Goal: Transaction & Acquisition: Purchase product/service

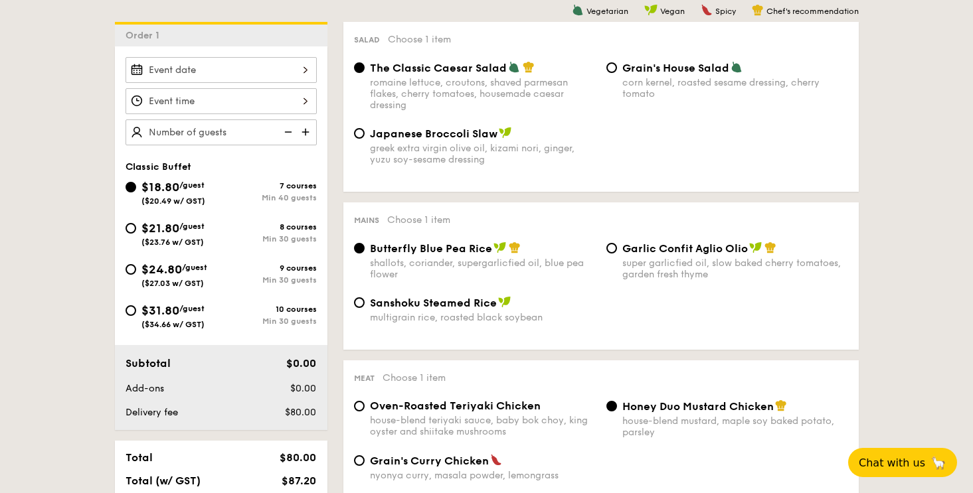
scroll to position [339, 0]
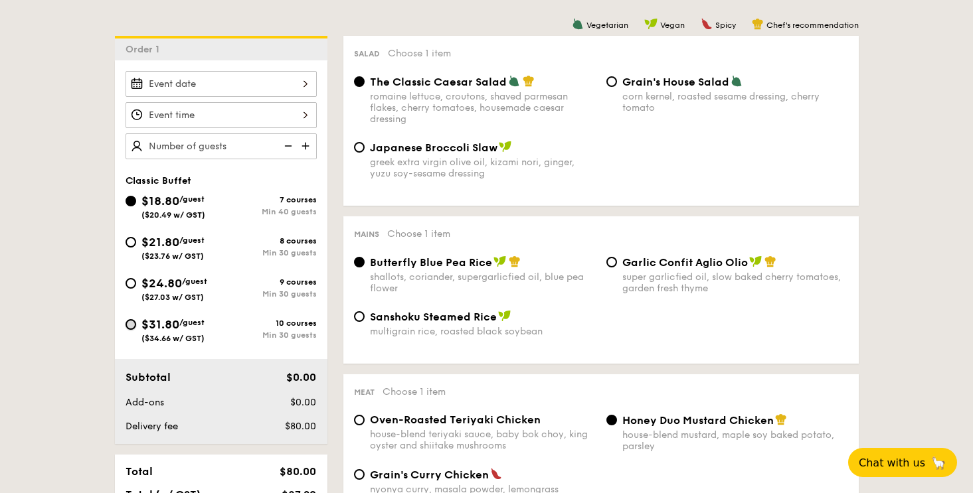
click at [128, 327] on input "$31.80 /guest ($34.66 w/ GST) 10 courses Min 30 guests" at bounding box center [130, 324] width 11 height 11
radio input "true"
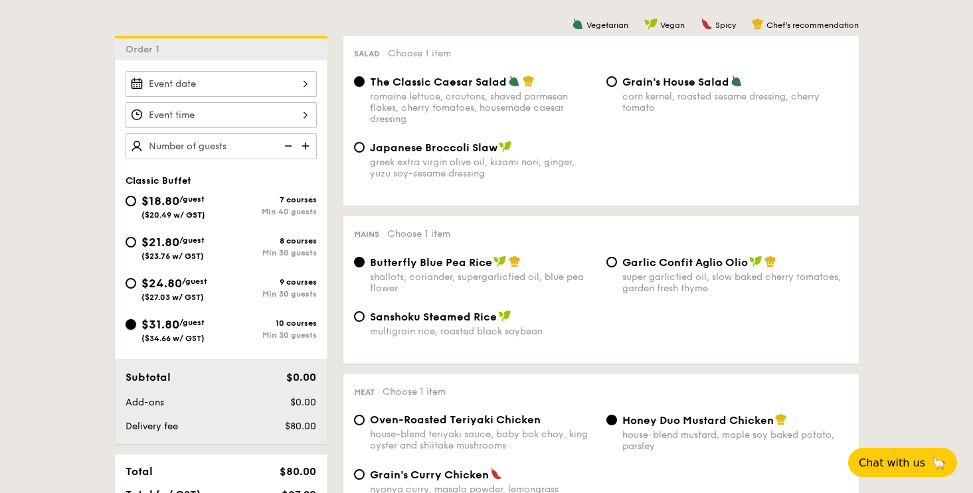
radio input "true"
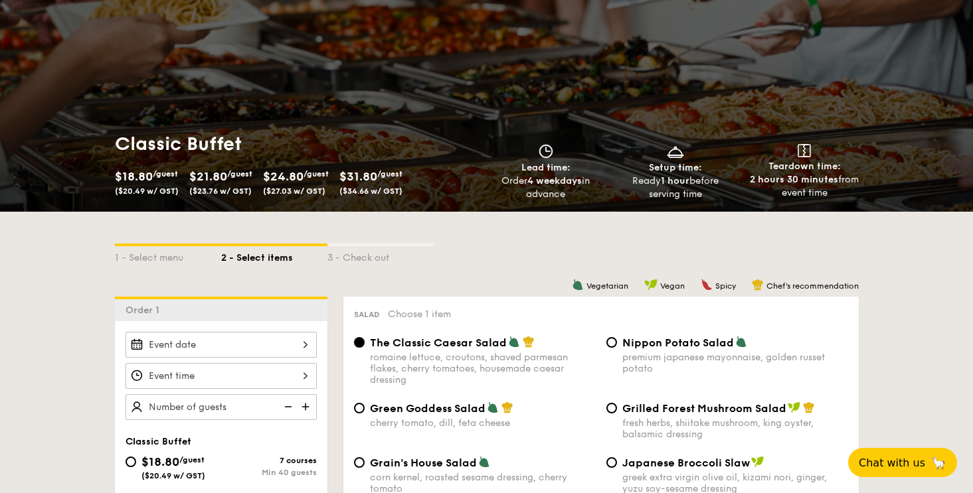
scroll to position [163, 0]
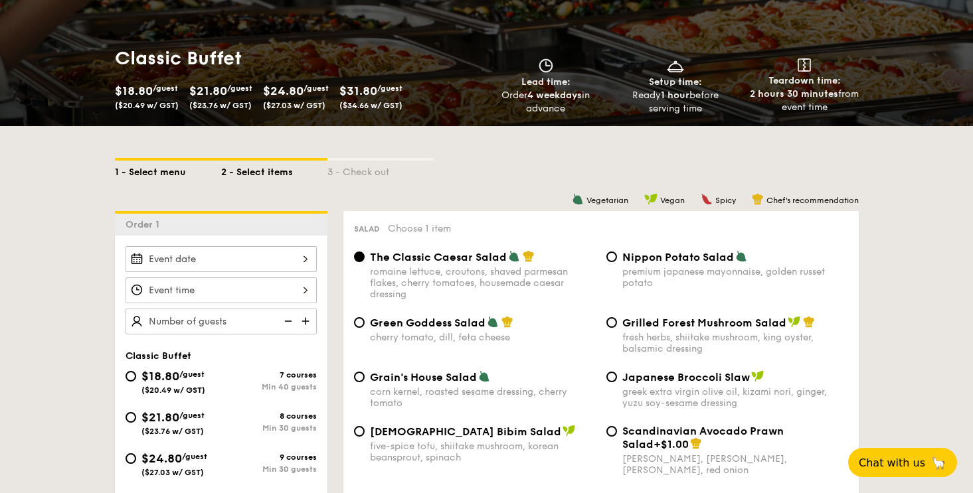
click at [161, 172] on div "1 - Select menu" at bounding box center [168, 170] width 106 height 19
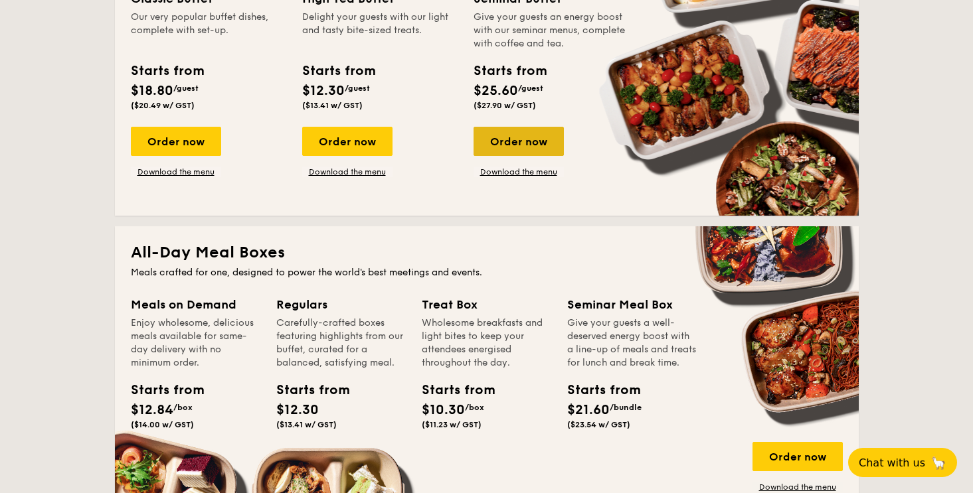
scroll to position [693, 0]
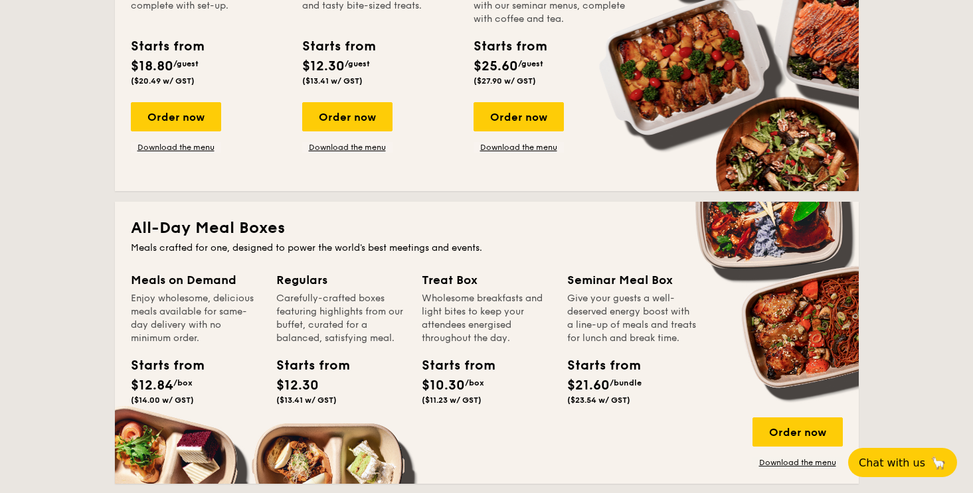
drag, startPoint x: 522, startPoint y: 124, endPoint x: 544, endPoint y: 218, distance: 96.9
click at [544, 218] on div "National Day The best of local cuisine with a modern twist, perfect for indulgi…" at bounding box center [487, 481] width 744 height 1730
click at [607, 343] on div "Give your guests a well-deserved energy boost with a line-up of meals and treat…" at bounding box center [631, 318] width 129 height 53
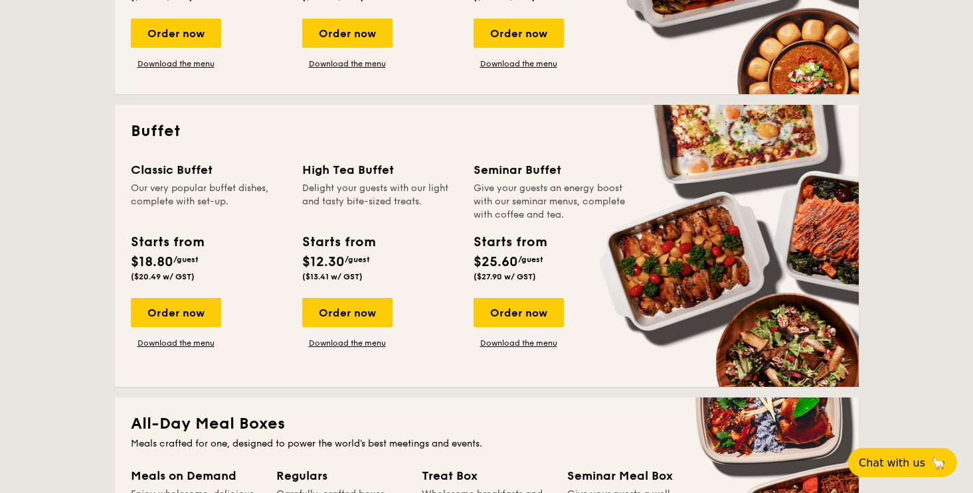
scroll to position [551, 0]
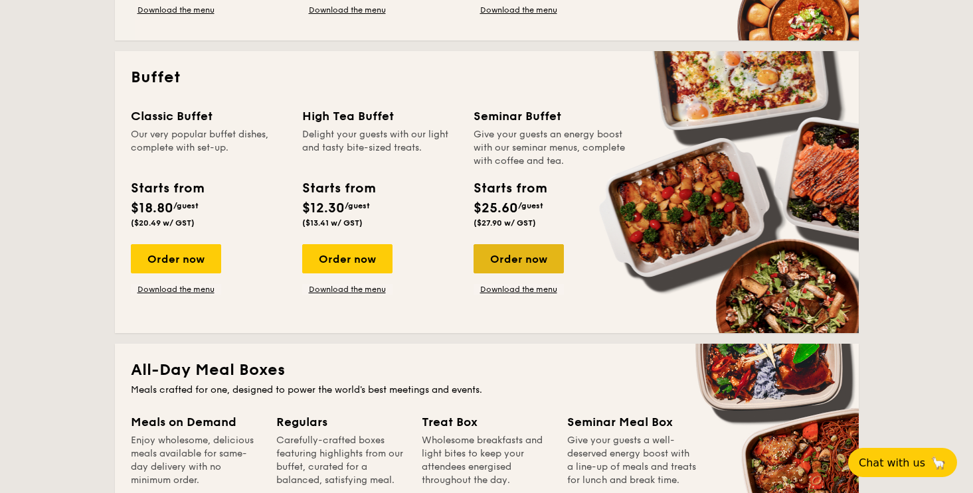
click at [538, 267] on div "Order now" at bounding box center [518, 258] width 90 height 29
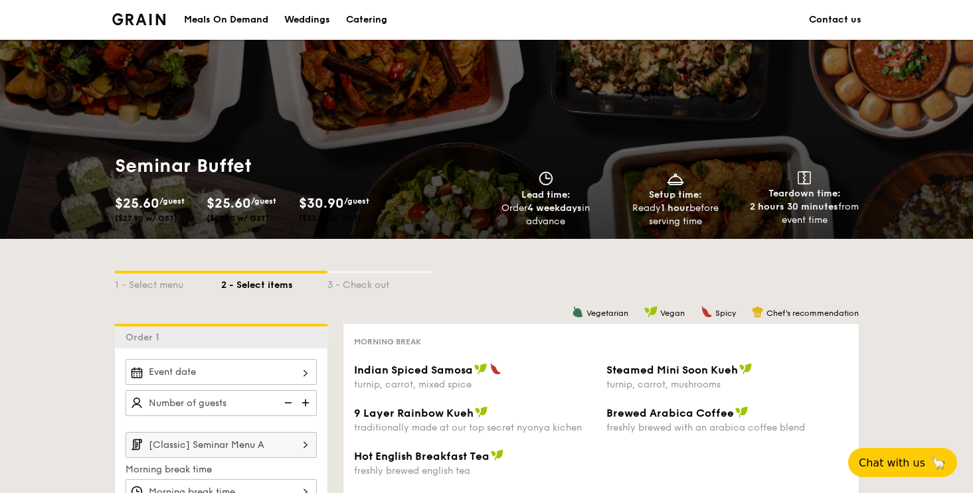
click at [151, 19] on img at bounding box center [139, 19] width 54 height 12
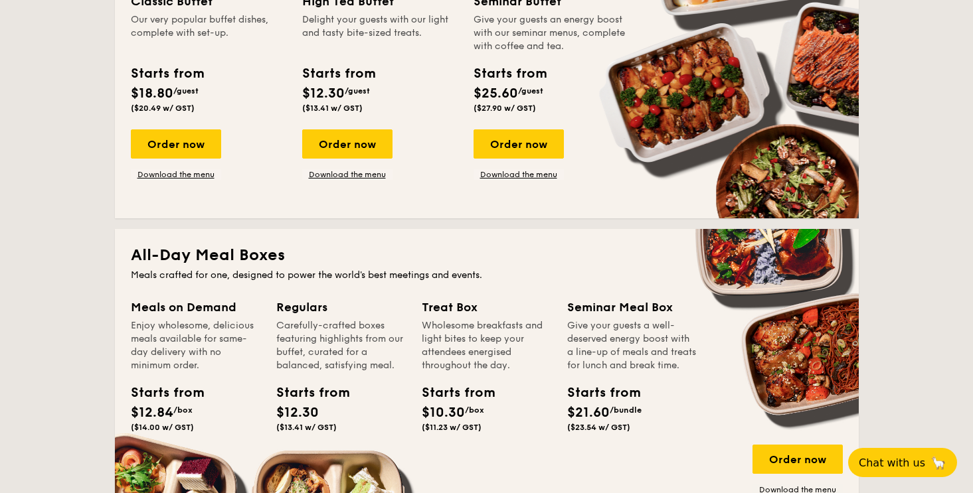
scroll to position [667, 0]
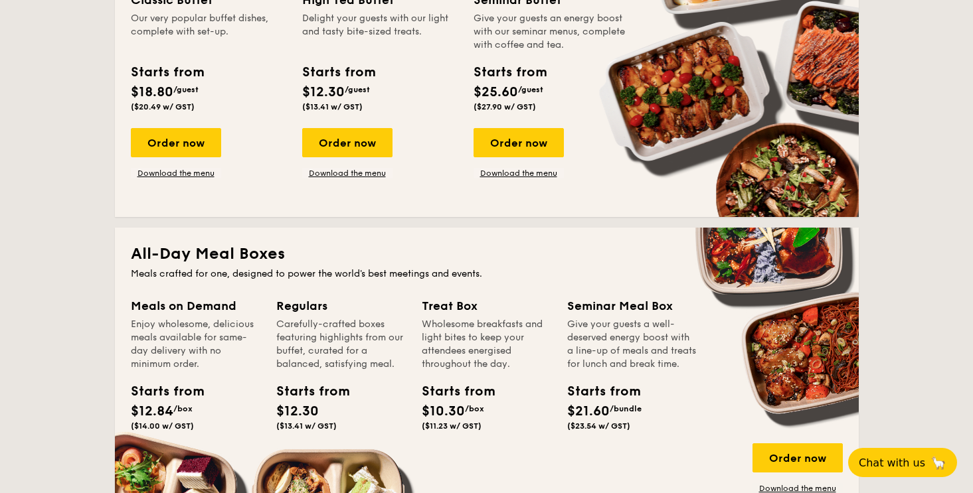
click at [505, 162] on div "Order now Download the menu" at bounding box center [518, 153] width 90 height 50
click at [505, 152] on div "Order now" at bounding box center [518, 142] width 90 height 29
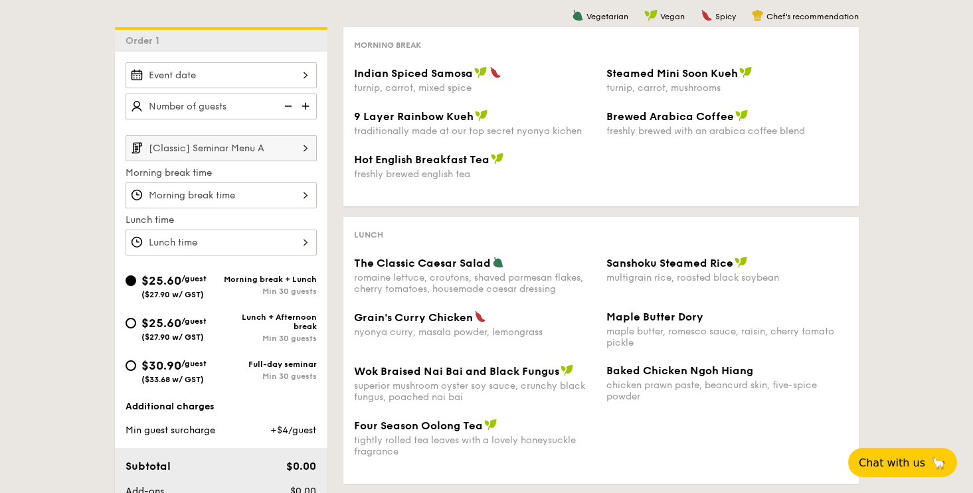
scroll to position [327, 0]
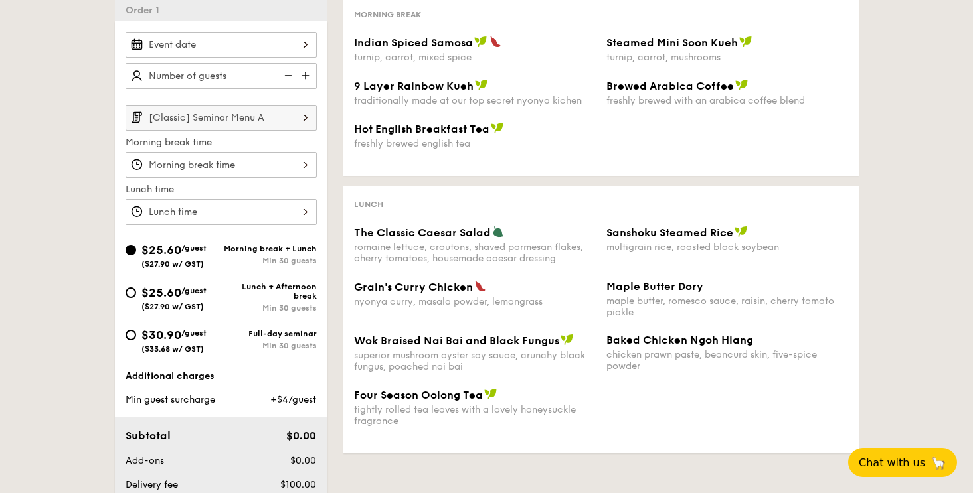
click at [293, 120] on input "[Classic] Seminar Menu A" at bounding box center [220, 118] width 191 height 26
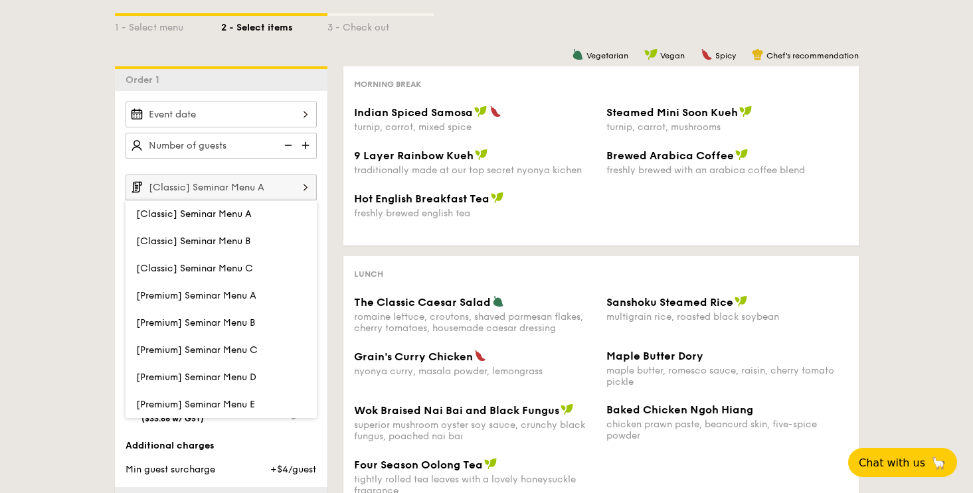
scroll to position [232, 0]
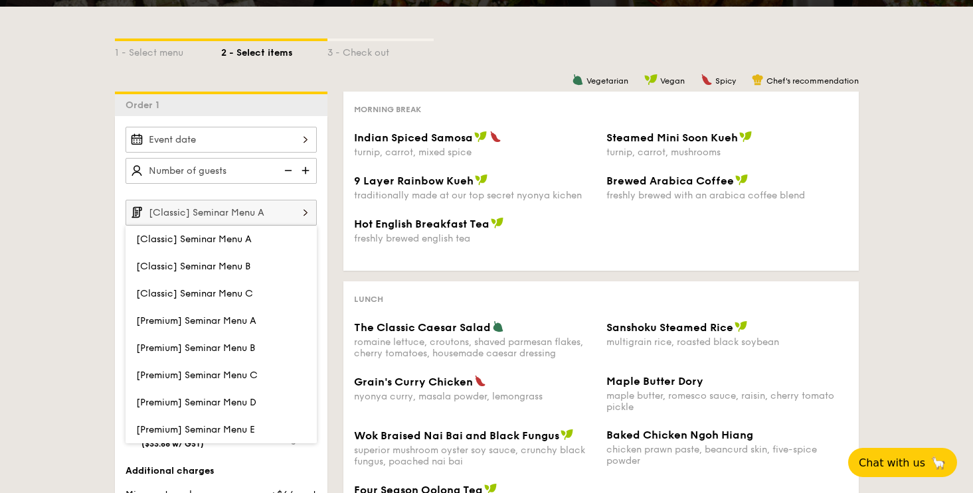
click at [303, 169] on img at bounding box center [307, 170] width 20 height 25
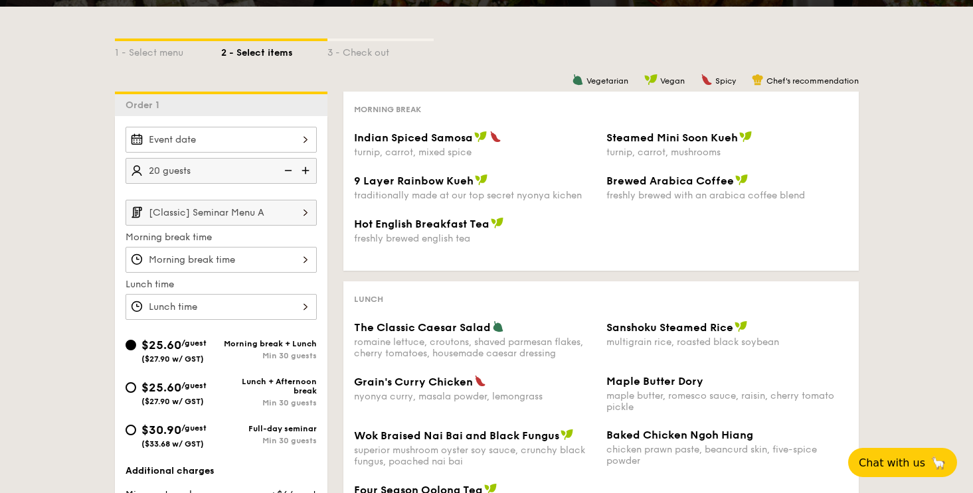
click at [307, 169] on img at bounding box center [307, 170] width 20 height 25
click at [303, 170] on img at bounding box center [307, 170] width 20 height 25
click at [304, 169] on img at bounding box center [307, 170] width 20 height 25
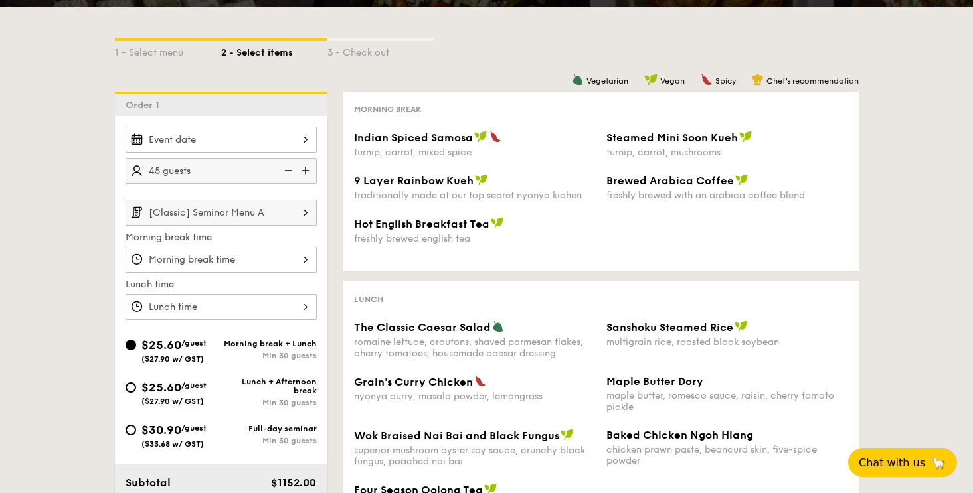
click at [304, 169] on img at bounding box center [307, 170] width 20 height 25
type input "60 guests"
click at [303, 136] on div at bounding box center [220, 140] width 191 height 26
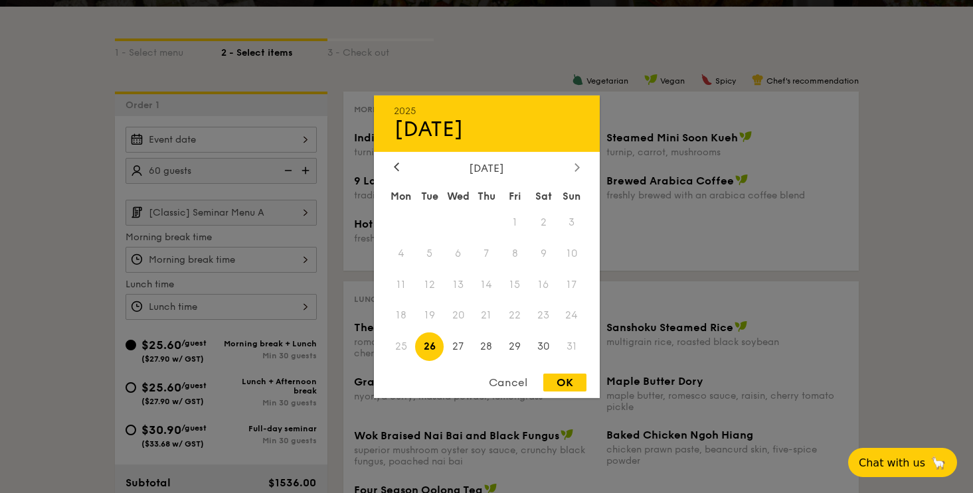
click at [578, 165] on icon at bounding box center [576, 167] width 4 height 8
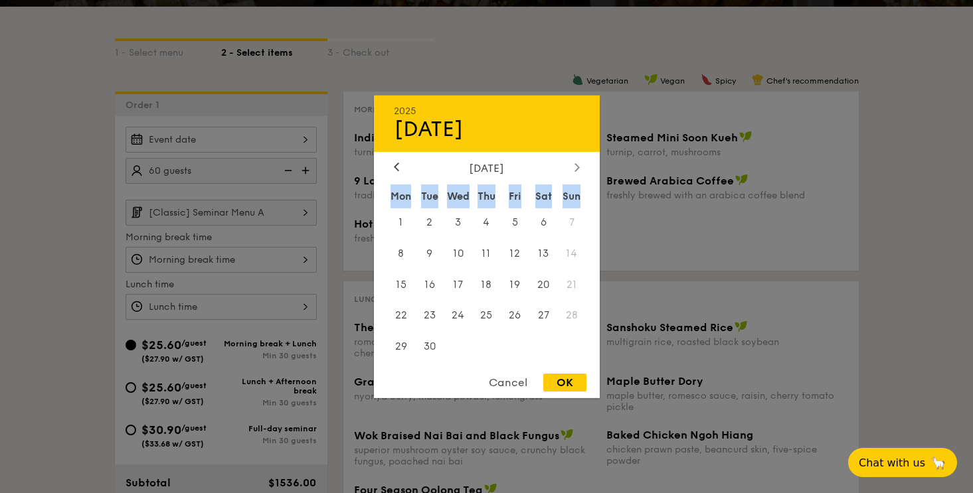
click at [578, 165] on icon at bounding box center [576, 167] width 4 height 8
click at [394, 167] on icon at bounding box center [396, 167] width 5 height 9
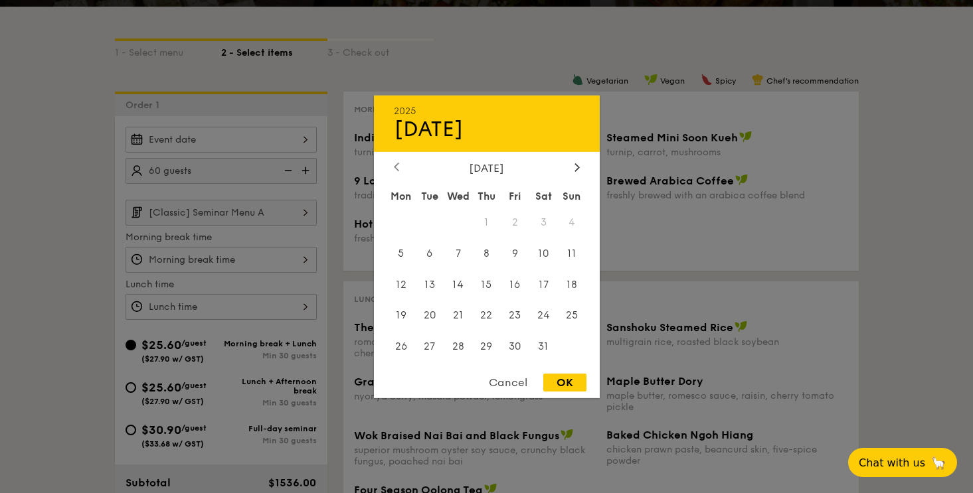
click at [394, 167] on icon at bounding box center [396, 167] width 5 height 9
click at [510, 255] on span "7" at bounding box center [515, 253] width 29 height 29
click at [485, 251] on span "6" at bounding box center [486, 253] width 29 height 29
click at [557, 380] on div "OK" at bounding box center [564, 383] width 43 height 18
type input "Nov 06, 2025"
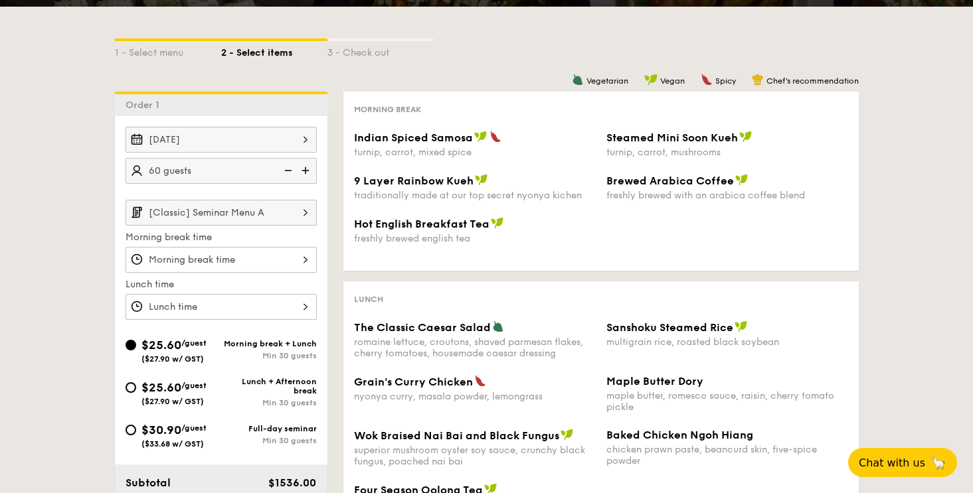
click at [230, 264] on div at bounding box center [220, 260] width 191 height 26
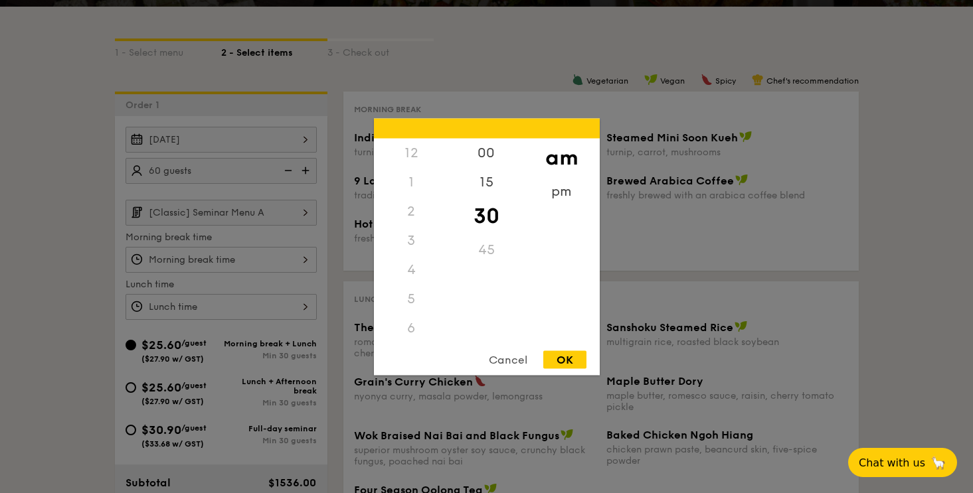
scroll to position [146, 0]
click at [86, 268] on div at bounding box center [486, 246] width 973 height 493
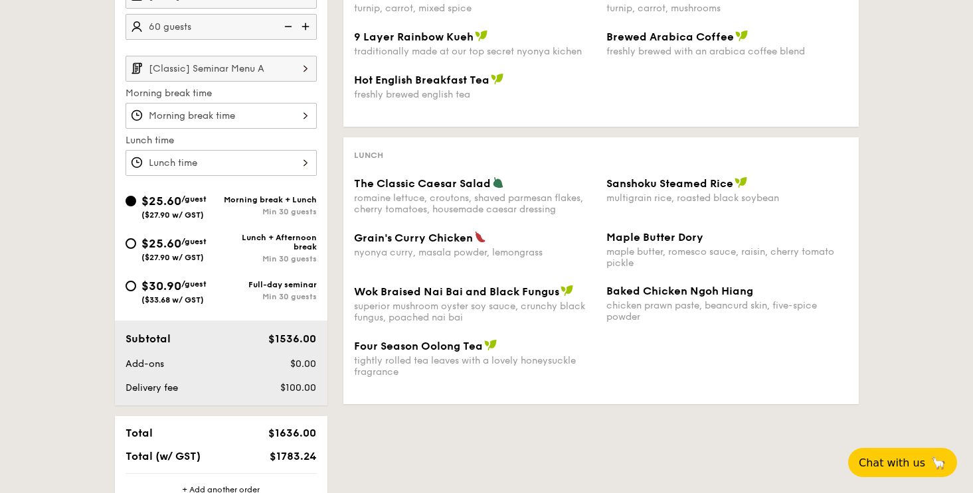
click at [133, 292] on div "$30.90 /guest ($33.68 w/ GST)" at bounding box center [173, 291] width 96 height 28
click at [133, 291] on input "$30.90 /guest ($33.68 w/ GST) Full-day seminar Min 30 guests" at bounding box center [130, 286] width 11 height 11
radio input "true"
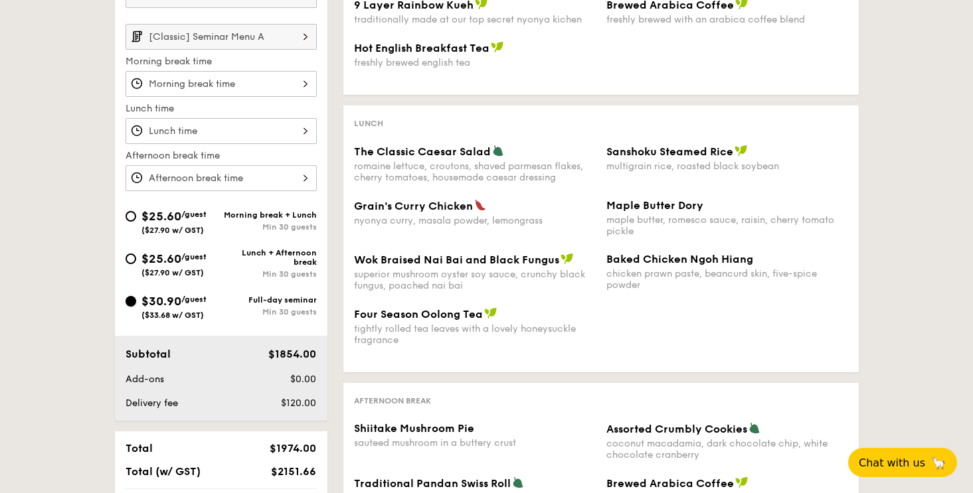
scroll to position [405, 0]
